Goal: Information Seeking & Learning: Check status

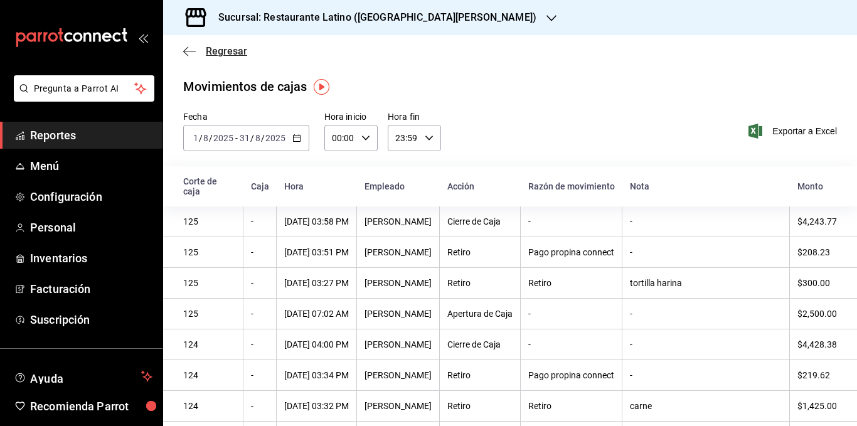
click at [225, 48] on span "Regresar" at bounding box center [226, 51] width 41 height 12
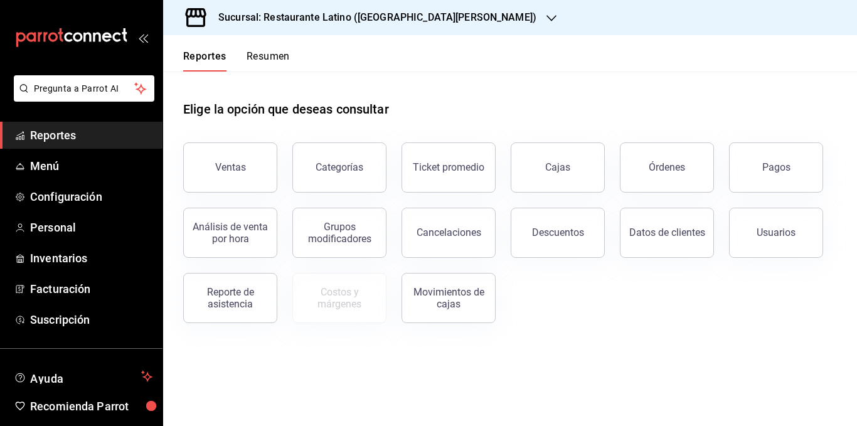
click at [270, 57] on button "Resumen" at bounding box center [268, 60] width 43 height 21
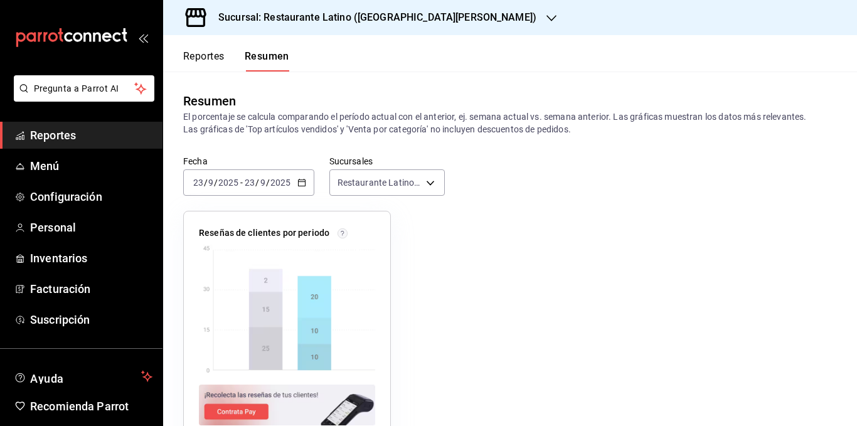
click at [305, 181] on icon "button" at bounding box center [301, 182] width 9 height 9
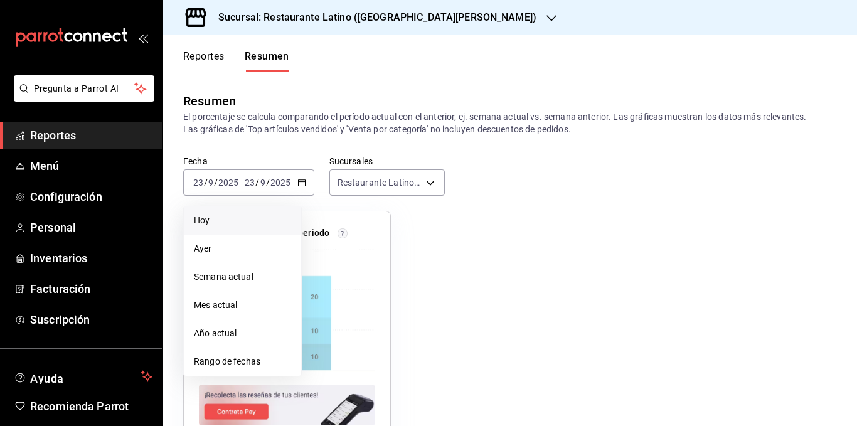
click at [253, 217] on span "Hoy" at bounding box center [242, 220] width 97 height 13
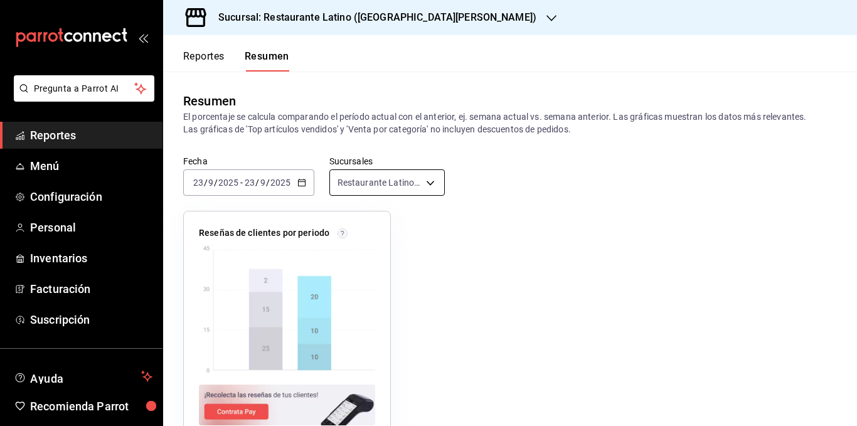
click at [412, 191] on body "Pregunta a Parrot AI Reportes Menú Configuración Personal Inventarios Facturaci…" at bounding box center [428, 213] width 857 height 426
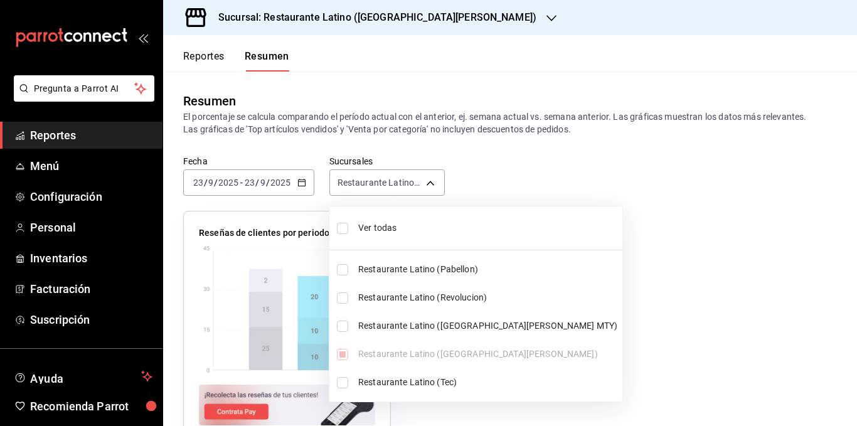
click at [395, 225] on span "Ver todas" at bounding box center [487, 227] width 259 height 13
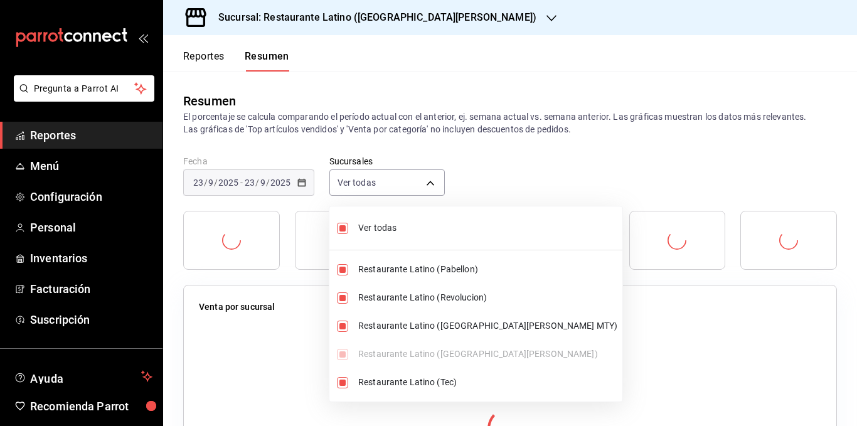
type input "[object Object],[object Object],[object Object],[object Object],[object Object]"
checkbox input "true"
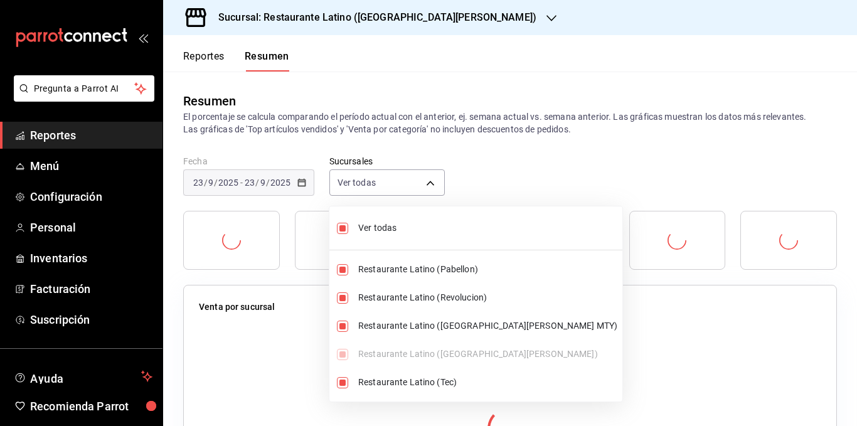
checkbox input "true"
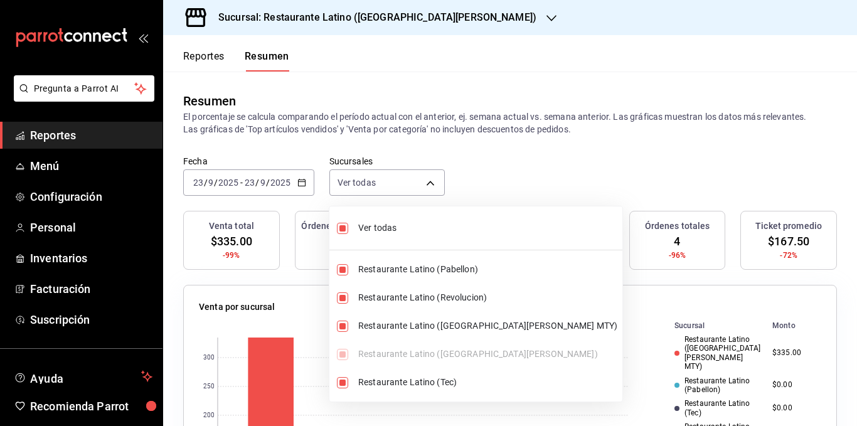
click at [397, 130] on div at bounding box center [428, 213] width 857 height 426
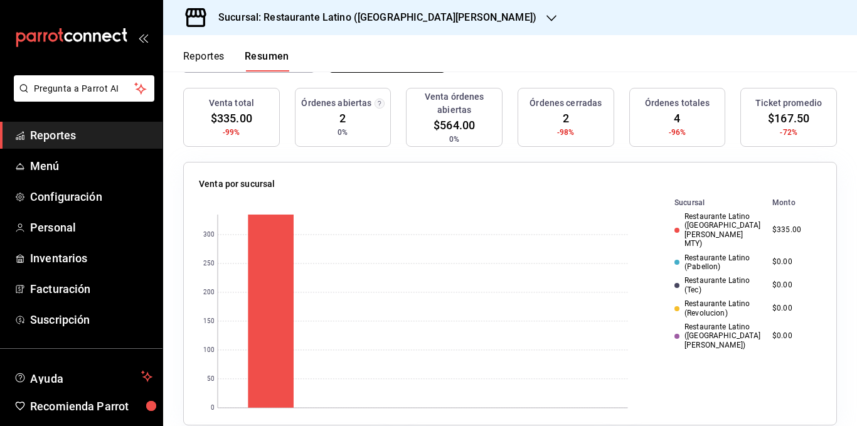
scroll to position [125, 0]
